Goal: Task Accomplishment & Management: Manage account settings

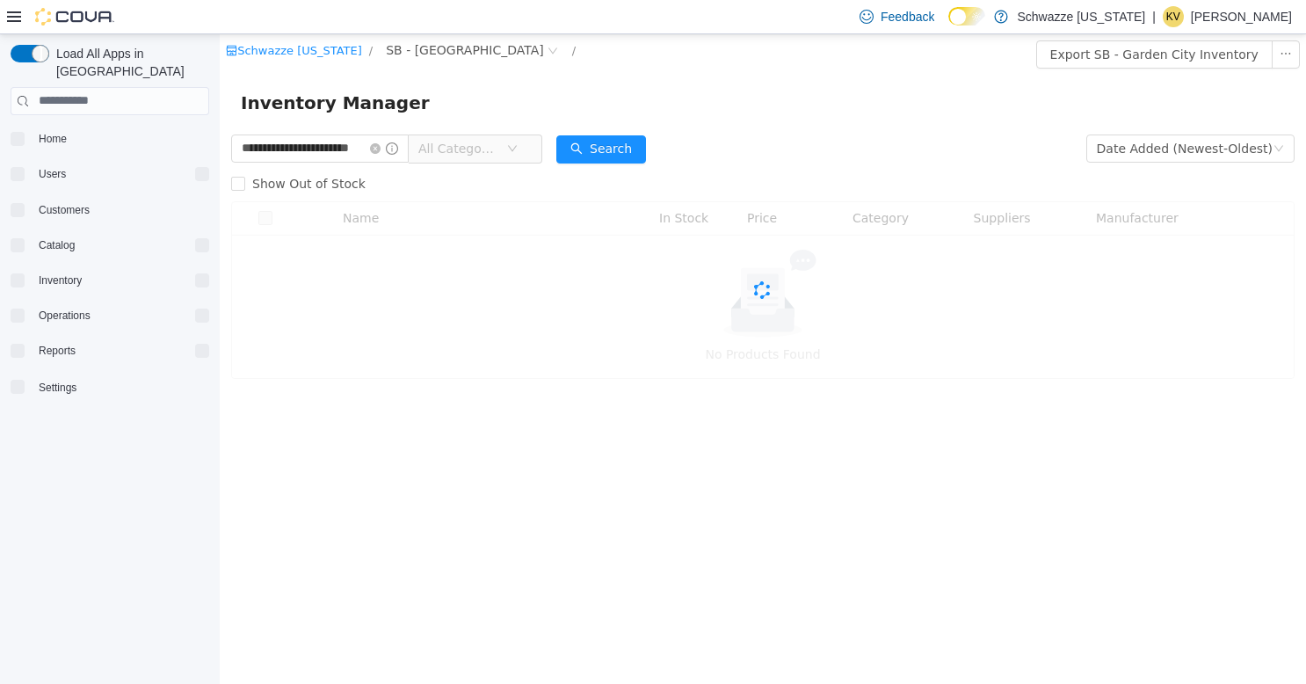
scroll to position [0, 20]
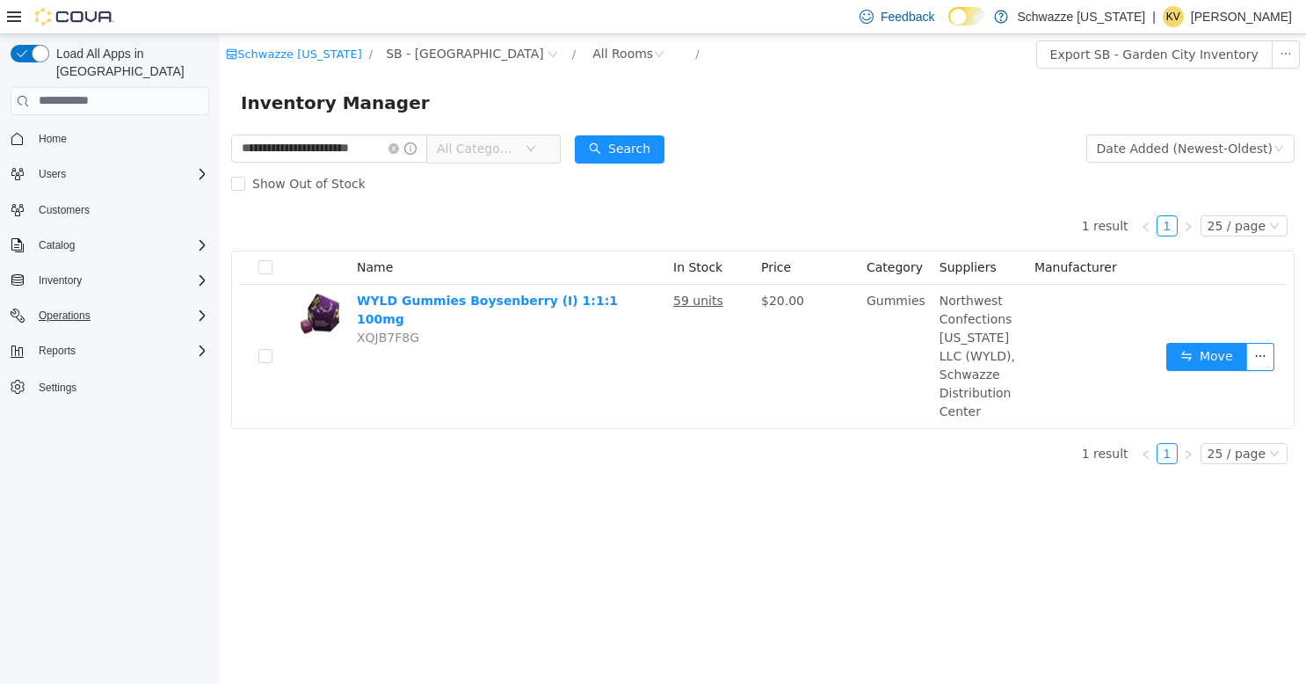
click at [53, 308] on span "Operations" at bounding box center [65, 315] width 52 height 14
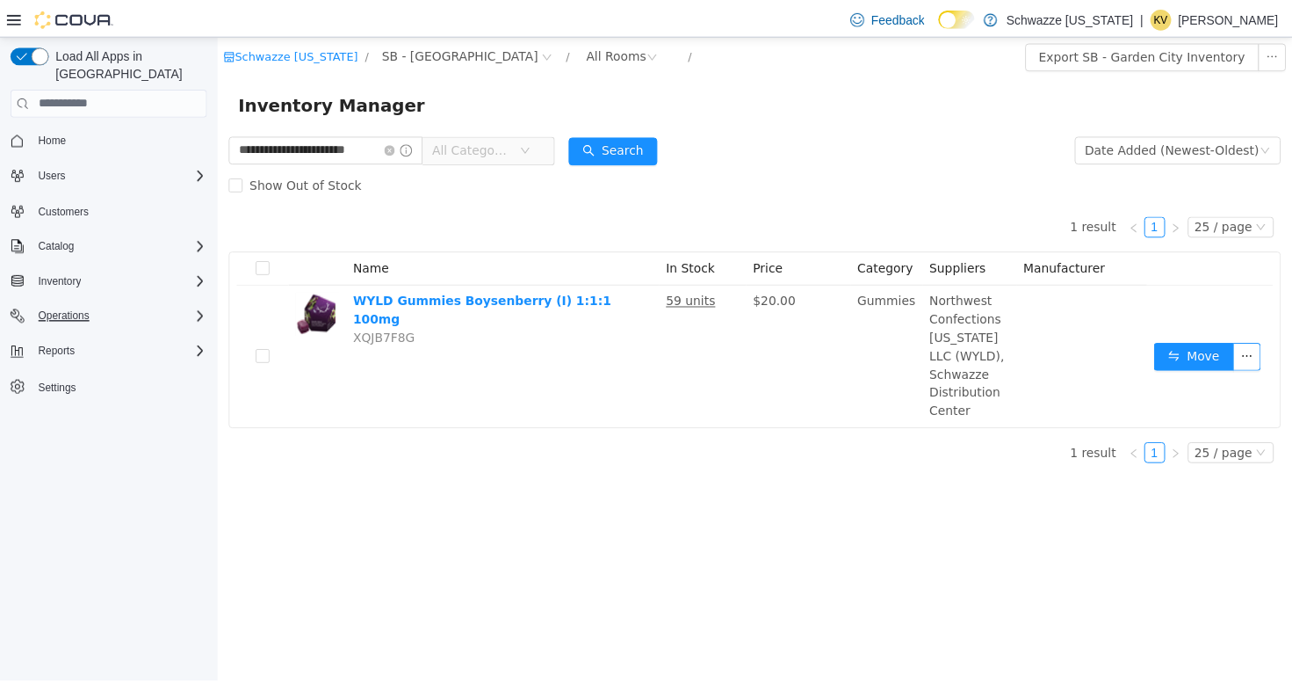
scroll to position [0, 0]
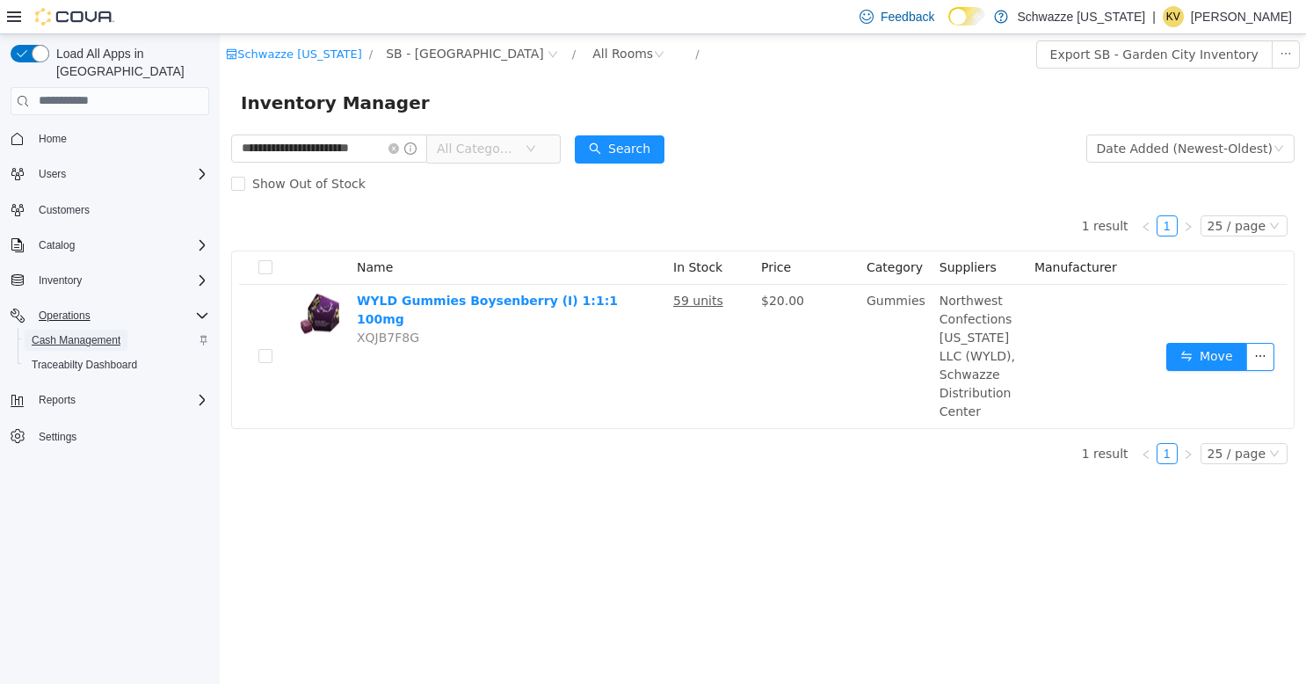
click at [53, 333] on span "Cash Management" at bounding box center [76, 340] width 89 height 14
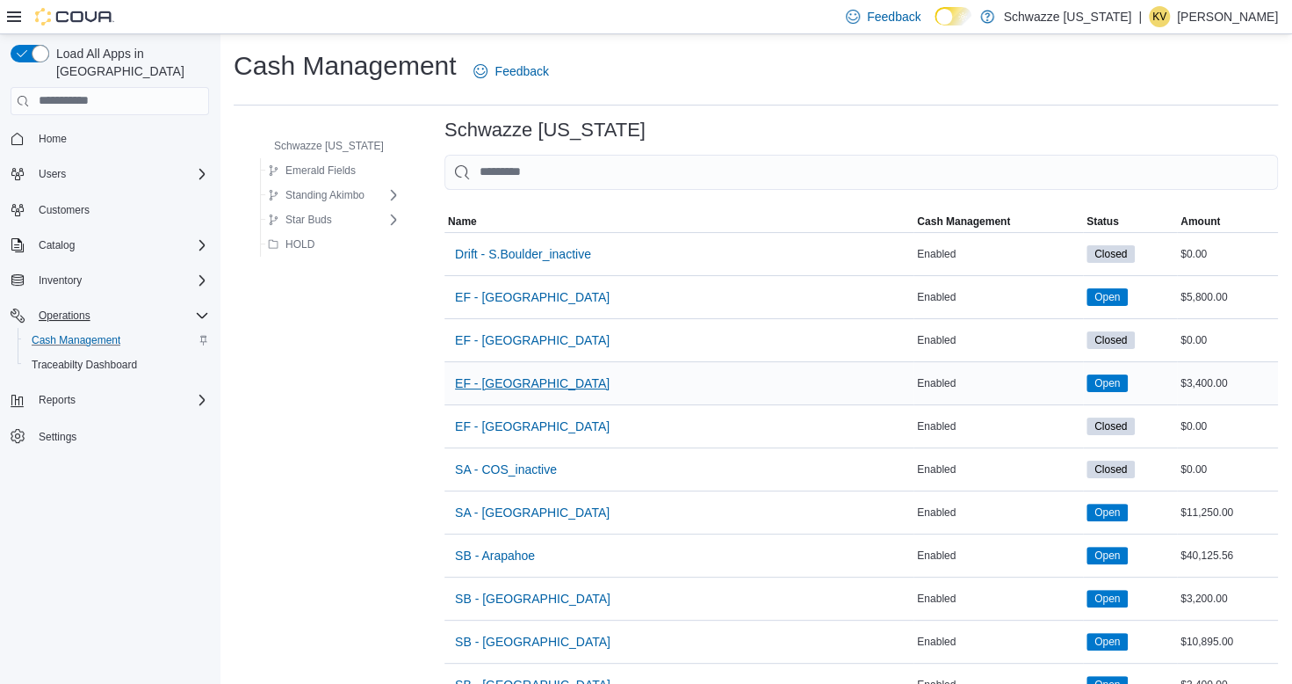
scroll to position [527, 0]
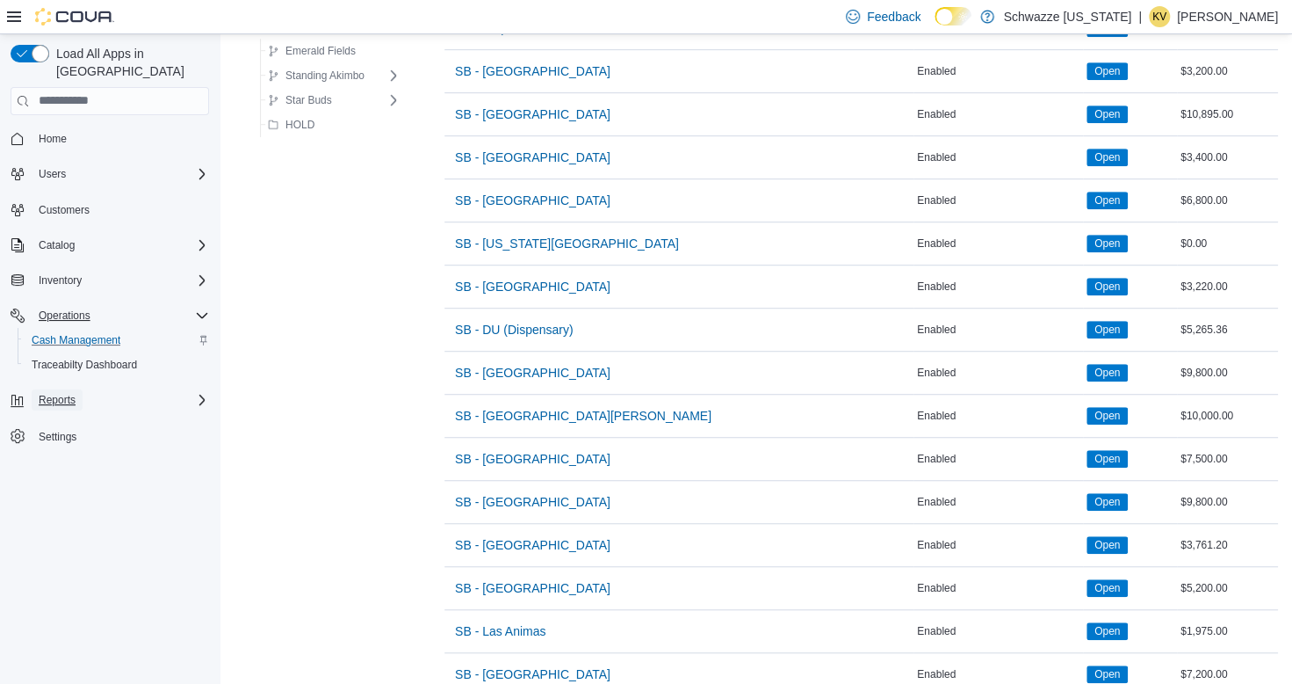
click at [67, 393] on span "Reports" at bounding box center [57, 400] width 37 height 14
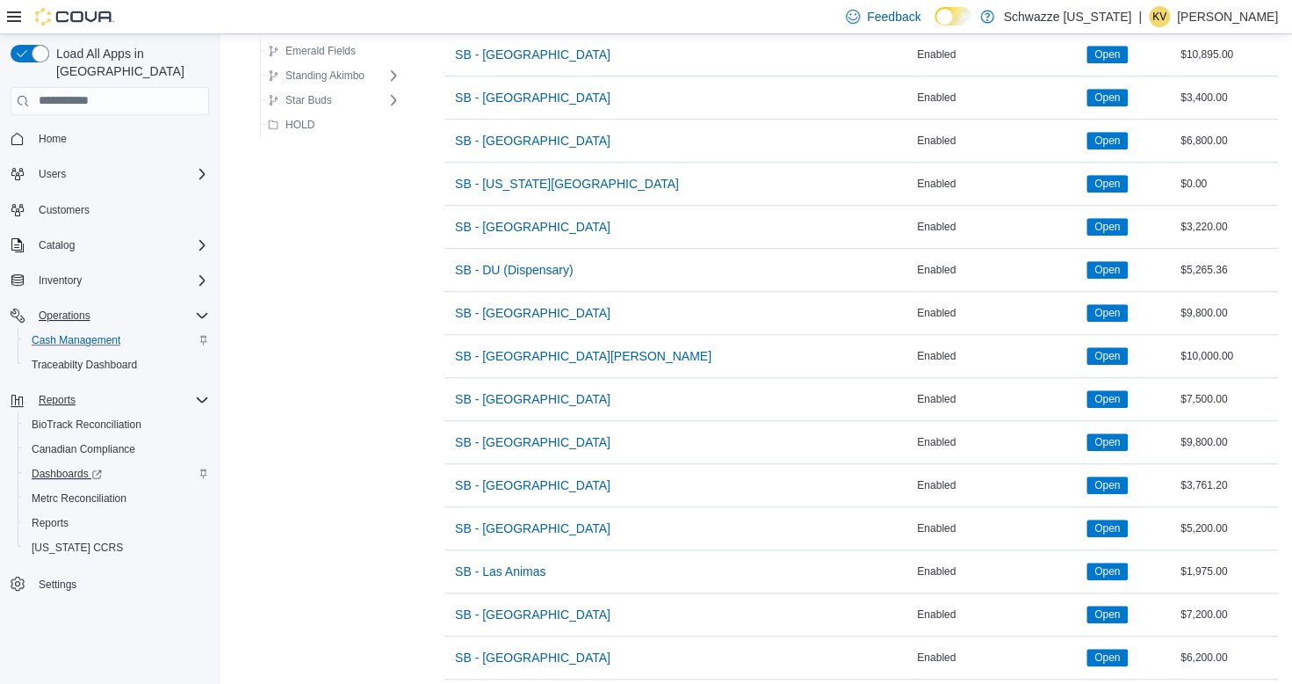
scroll to position [615, 0]
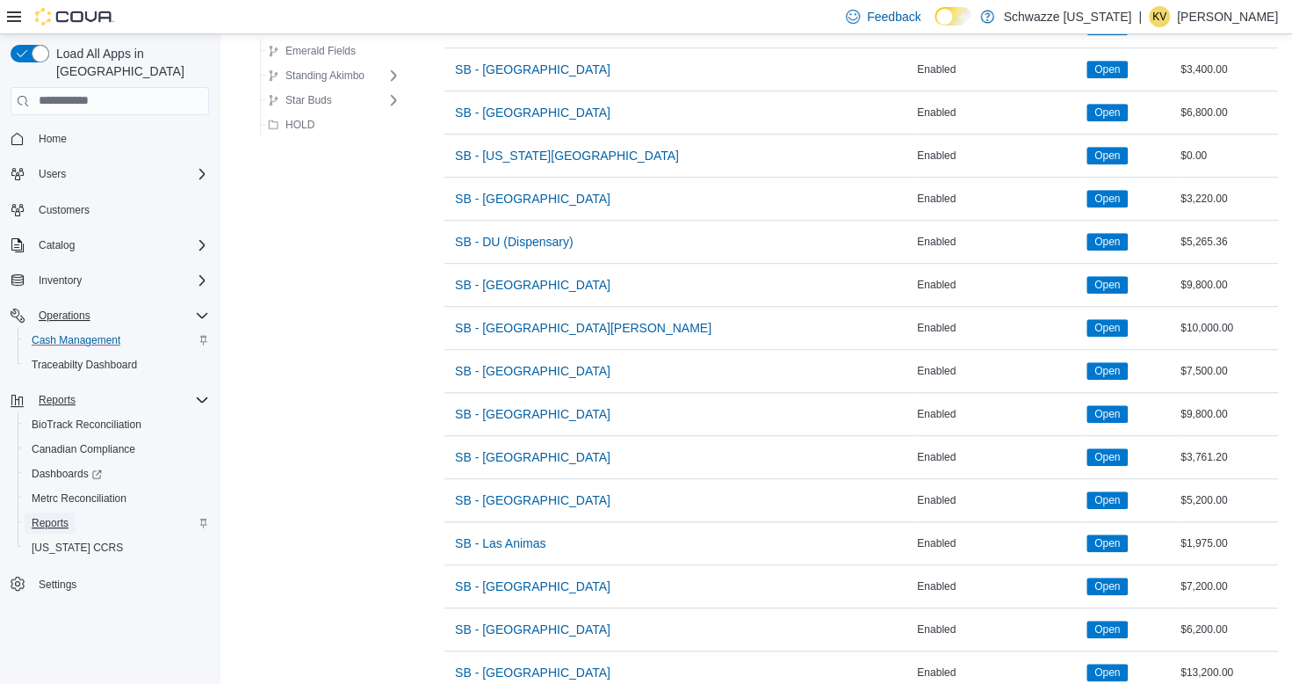
click at [59, 513] on span "Reports" at bounding box center [50, 522] width 37 height 21
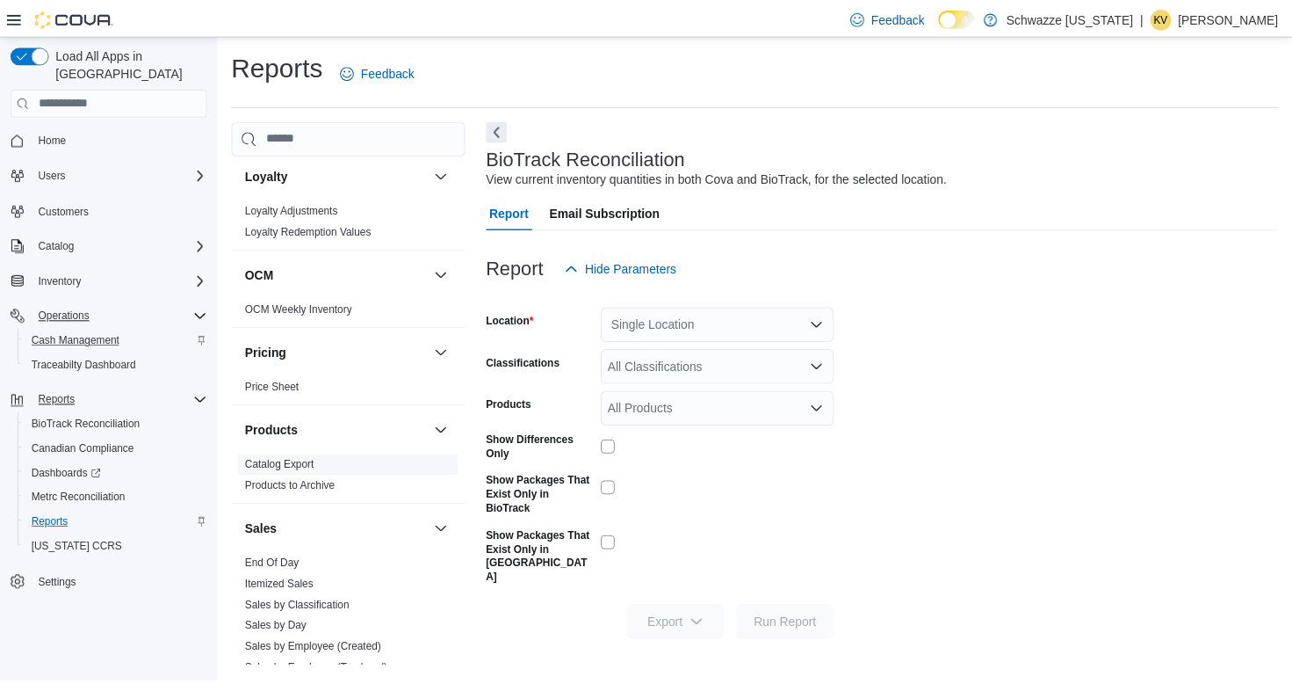
scroll to position [1142, 0]
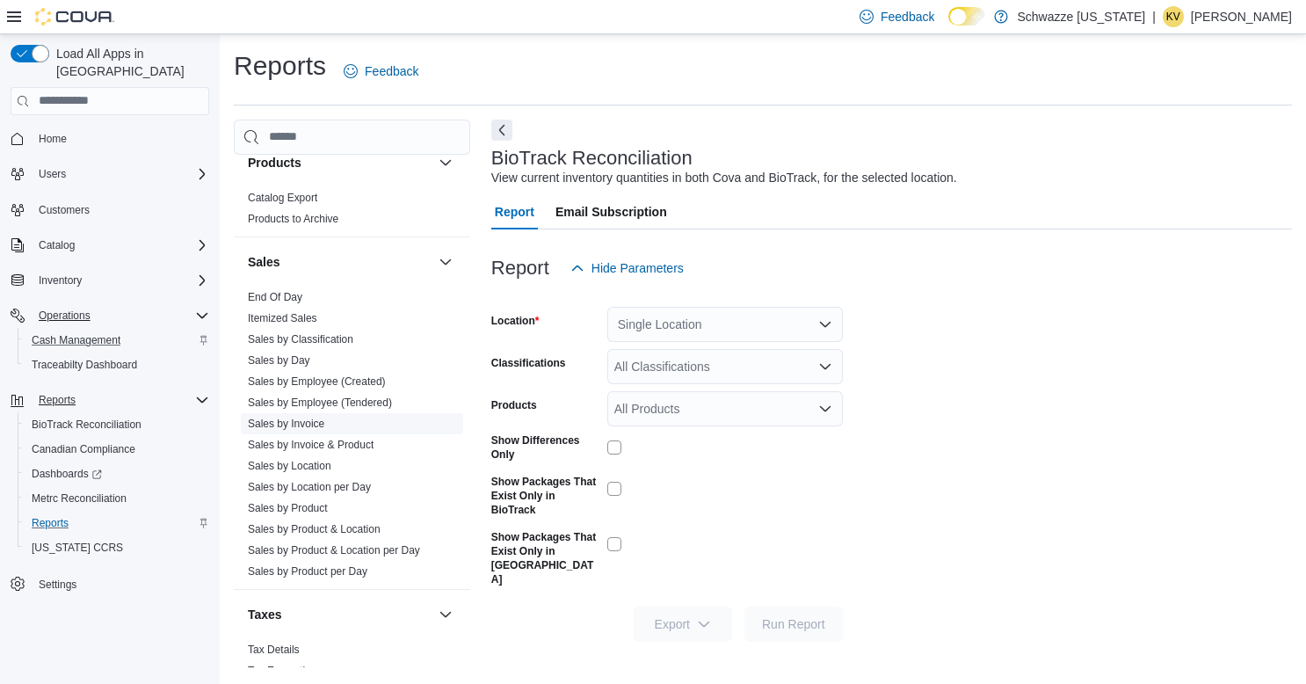
click at [309, 421] on link "Sales by Invoice" at bounding box center [286, 423] width 76 height 12
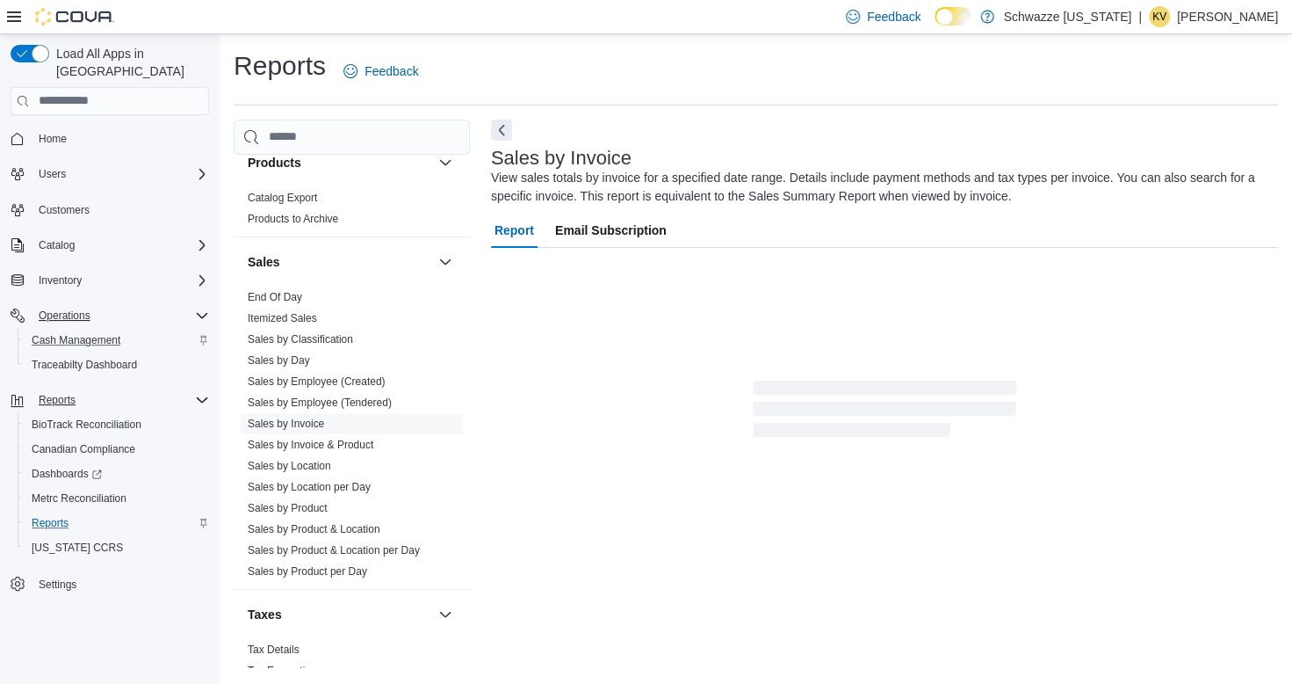
scroll to position [14, 0]
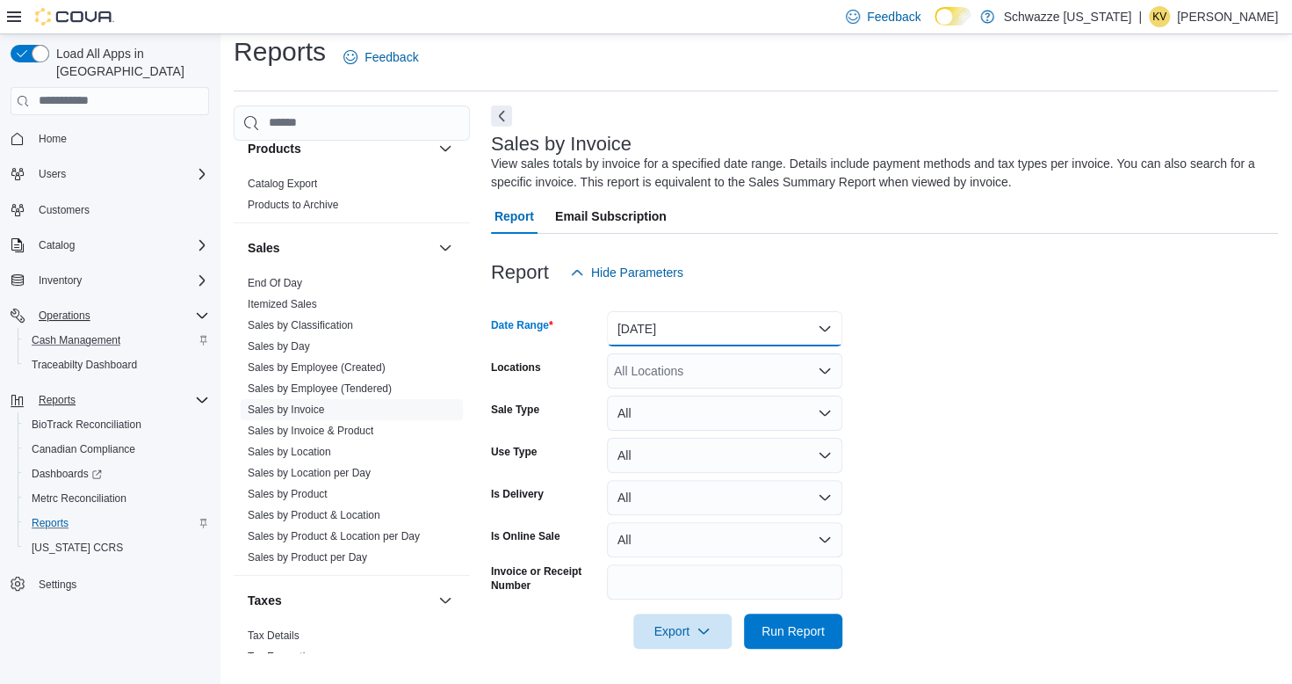
click at [681, 341] on button "[DATE]" at bounding box center [724, 328] width 235 height 35
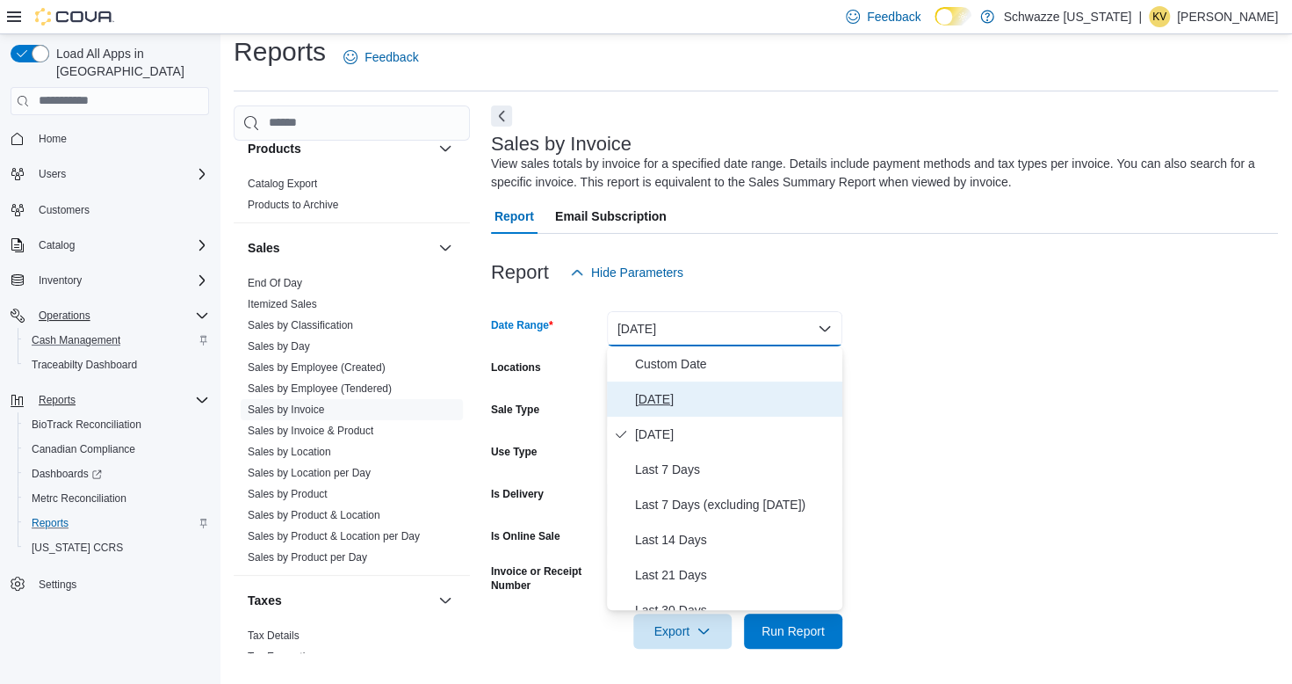
click at [658, 394] on span "[DATE]" at bounding box center [735, 398] width 200 height 21
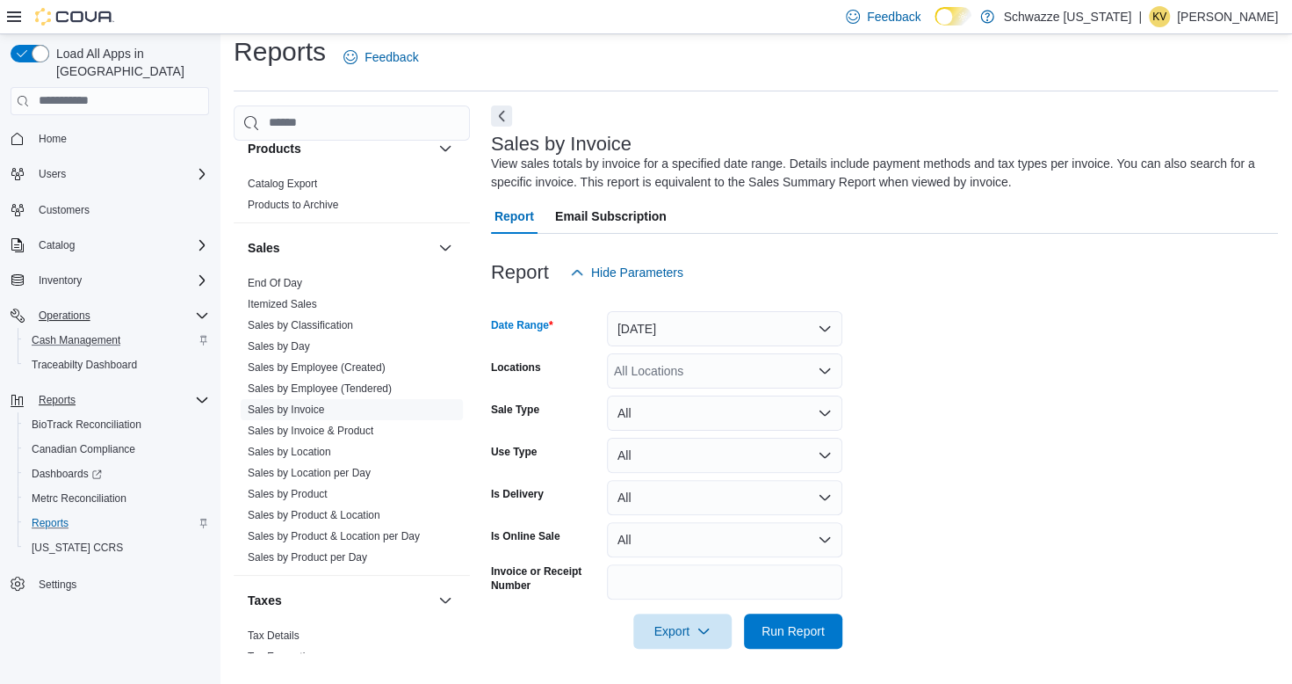
click at [653, 371] on div "All Locations" at bounding box center [724, 370] width 235 height 35
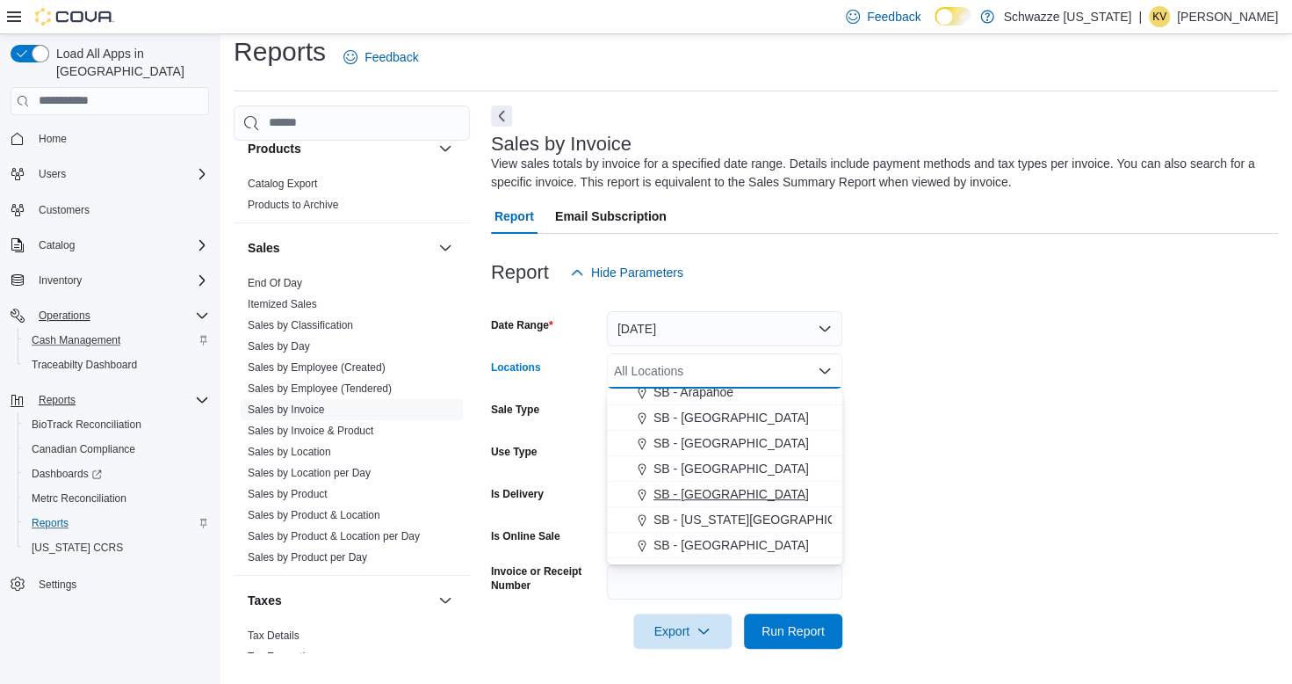
scroll to position [351, 0]
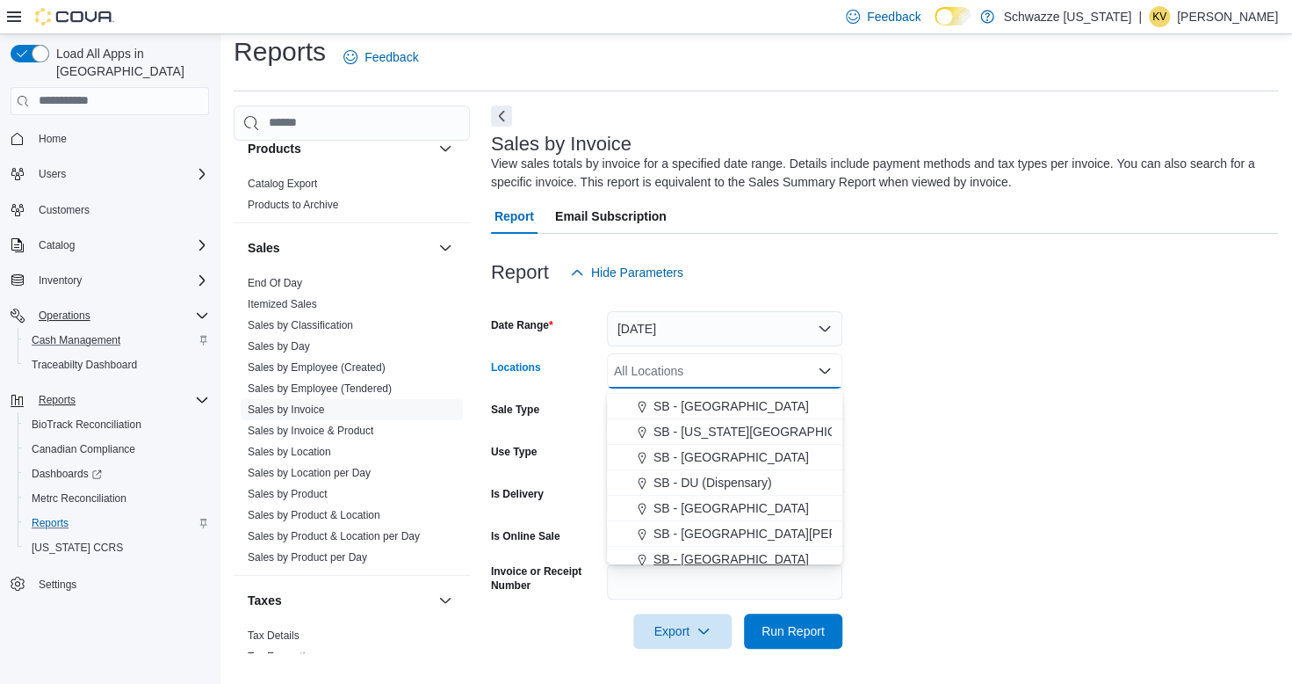
click at [713, 552] on span "SB - [GEOGRAPHIC_DATA]" at bounding box center [732, 559] width 156 height 18
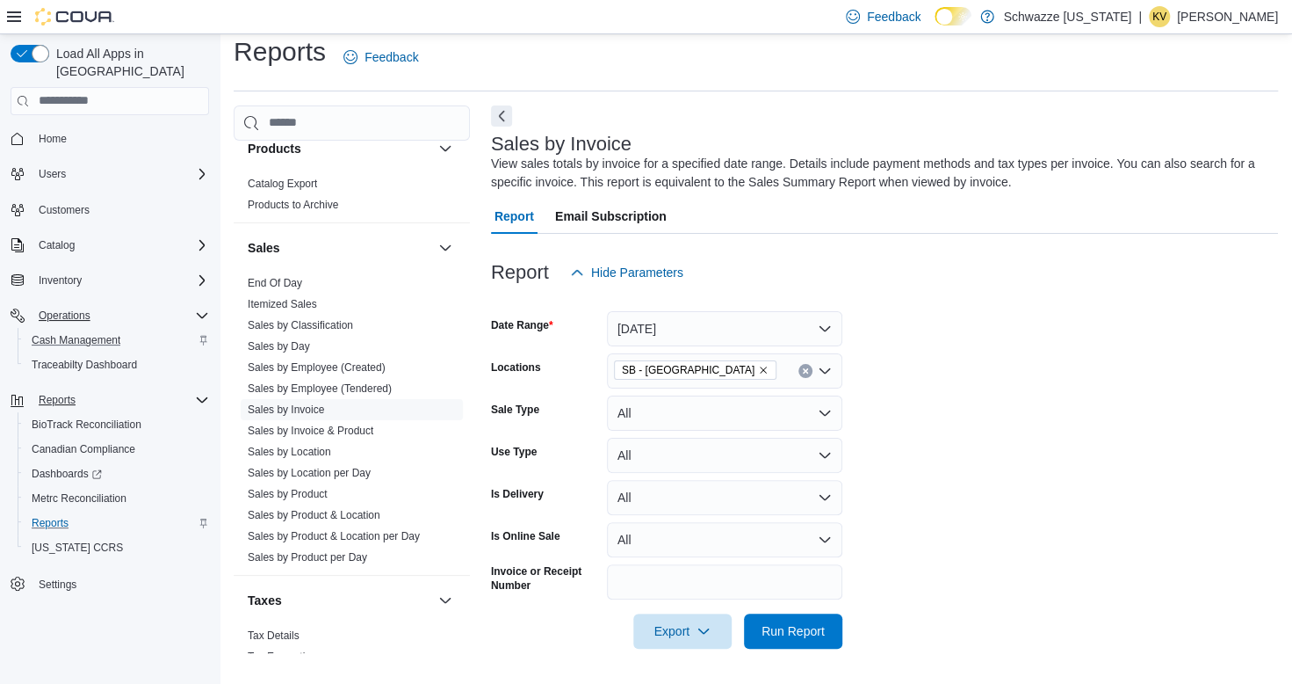
click at [908, 492] on form "Date Range [DATE] Locations SB - Garden City Sale Type All Use Type All Is Deli…" at bounding box center [884, 469] width 787 height 358
click at [719, 580] on input "Invoice or Receipt Number" at bounding box center [724, 581] width 235 height 35
type input "**********"
click at [744, 613] on button "Run Report" at bounding box center [793, 630] width 98 height 35
click at [798, 626] on span "Run Report" at bounding box center [793, 630] width 63 height 18
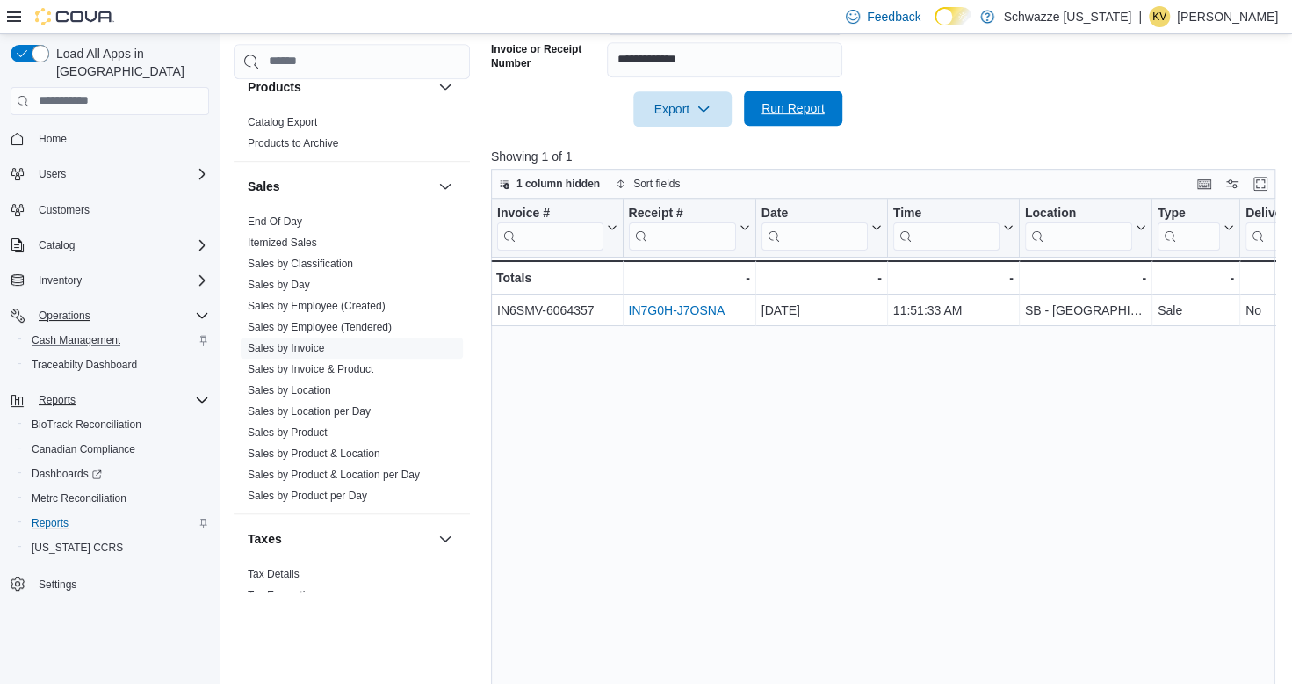
scroll to position [541, 0]
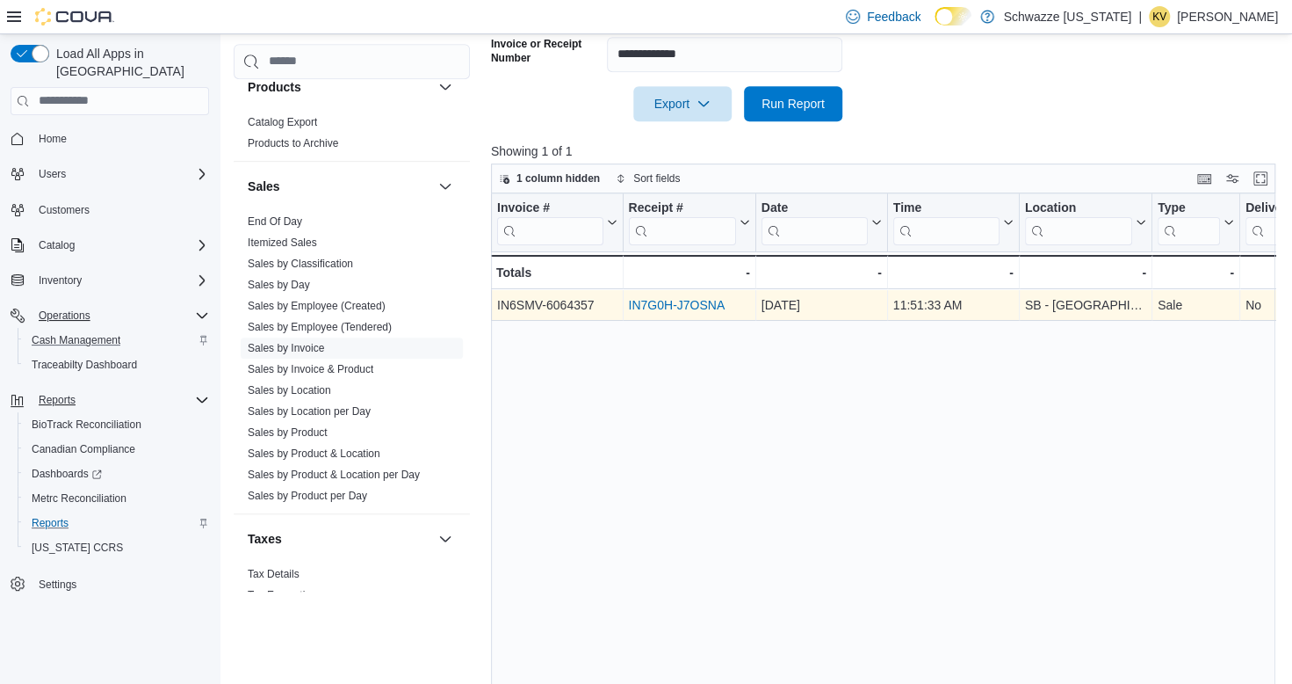
click at [701, 309] on link "IN7G0H-J7OSNA" at bounding box center [676, 305] width 97 height 14
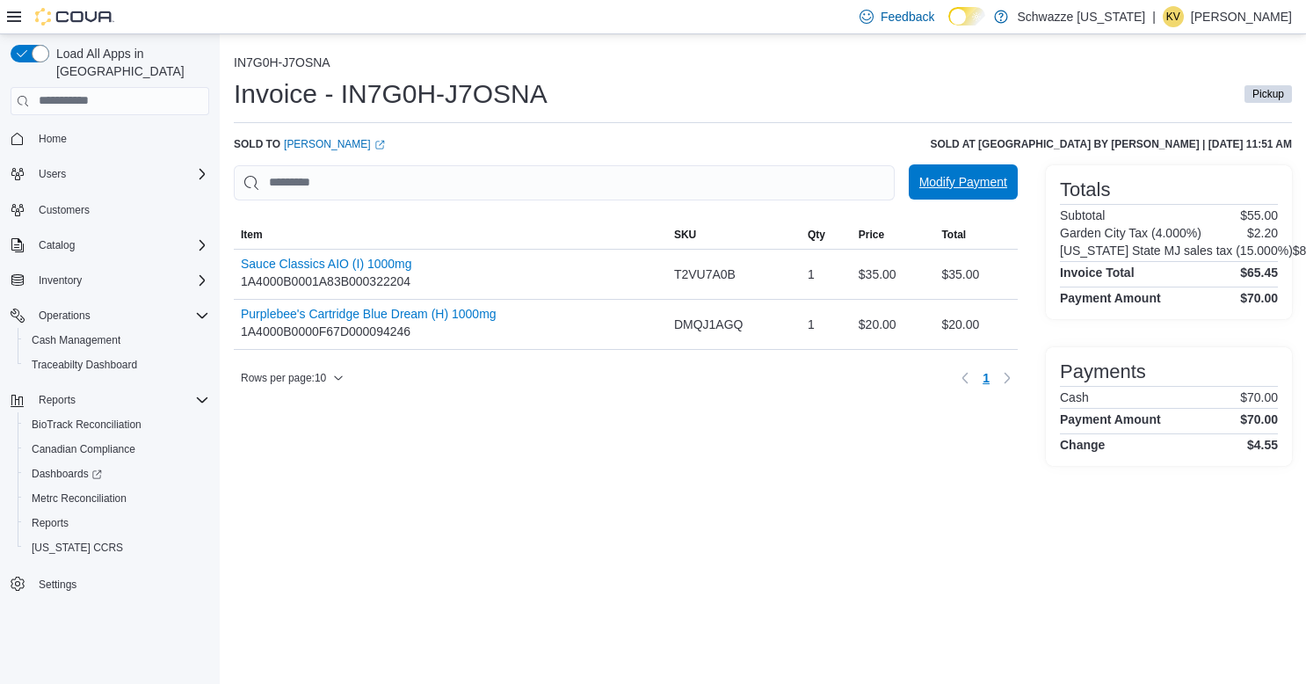
click at [952, 170] on span "Modify Payment" at bounding box center [963, 181] width 88 height 35
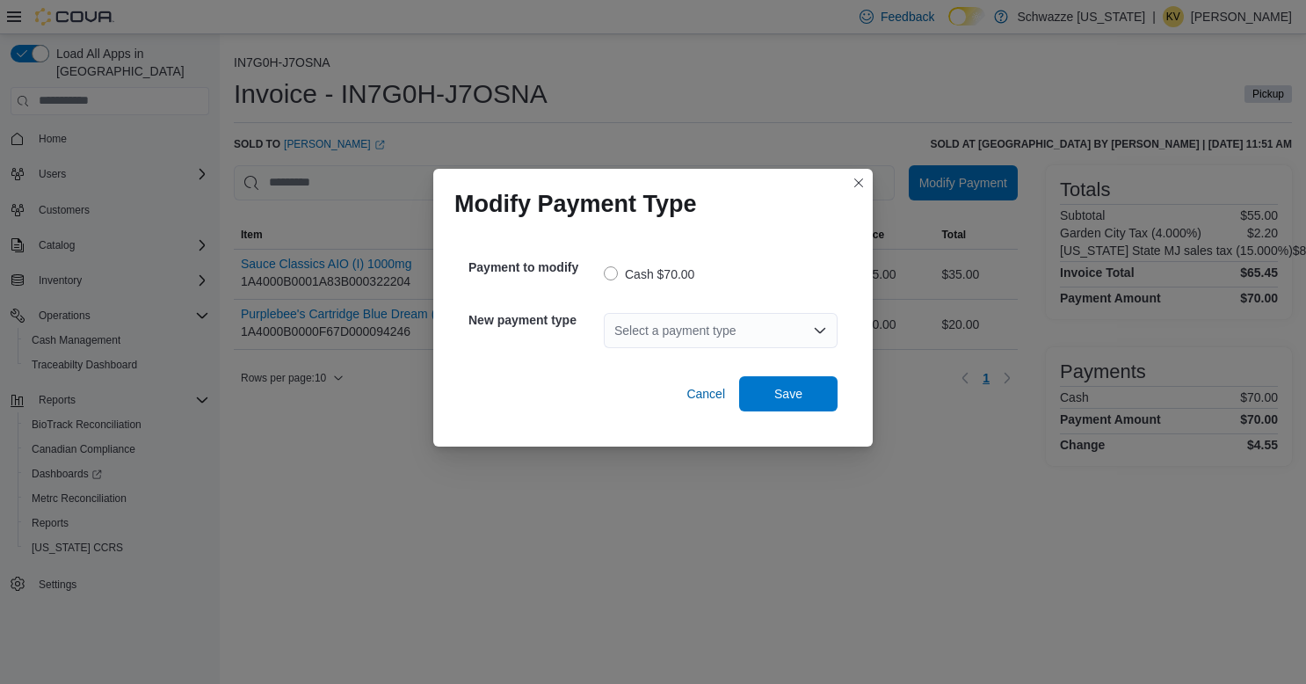
click at [705, 330] on div "Select a payment type" at bounding box center [721, 330] width 234 height 35
click at [678, 365] on span "G2 CATM" at bounding box center [731, 360] width 192 height 18
click at [777, 392] on span "Save" at bounding box center [788, 393] width 28 height 18
